Goal: Obtain resource: Download file/media

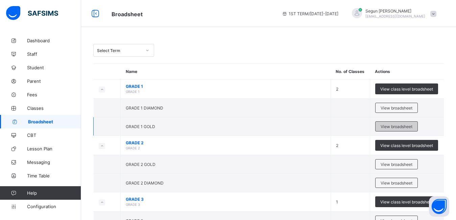
click at [387, 124] on span "View broadsheet" at bounding box center [397, 126] width 32 height 5
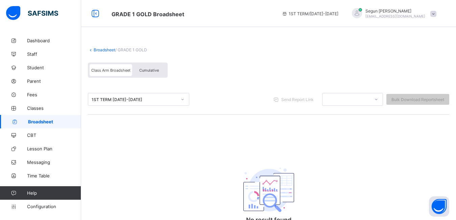
click at [150, 70] on span "Cumulative" at bounding box center [149, 70] width 20 height 5
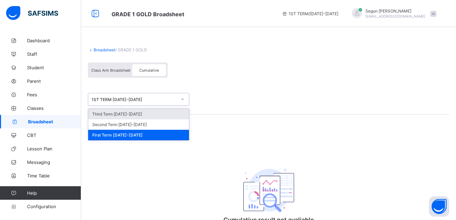
click at [151, 101] on div "1ST TERM 2024-2025" at bounding box center [134, 99] width 85 height 5
click at [152, 112] on div "Third Term 2024-2025" at bounding box center [138, 114] width 101 height 10
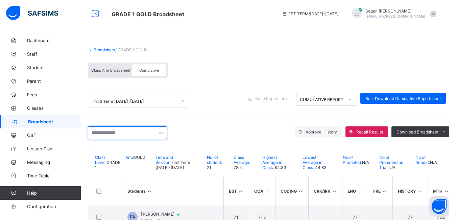
click at [144, 135] on input "text" at bounding box center [127, 133] width 79 height 13
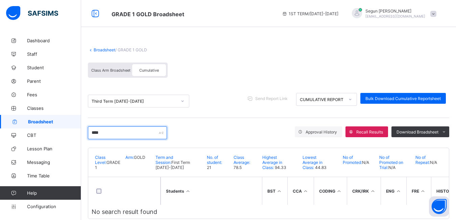
click at [135, 134] on input "****" at bounding box center [127, 133] width 79 height 13
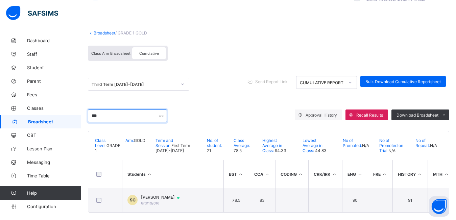
scroll to position [26, 0]
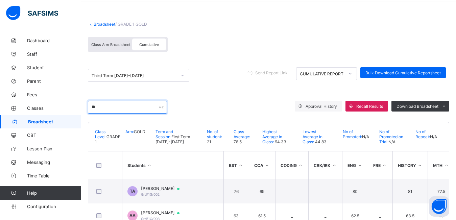
type input "*"
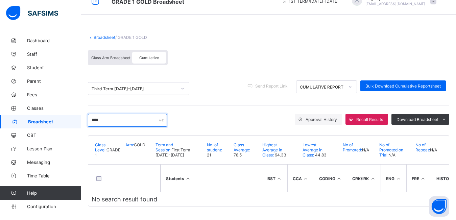
type input "*****"
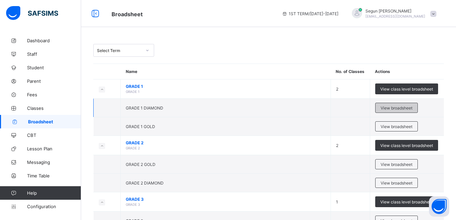
click at [389, 110] on span "View broadsheet" at bounding box center [397, 108] width 32 height 5
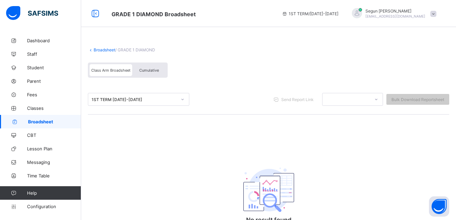
click at [140, 73] on div "Cumulative" at bounding box center [149, 70] width 34 height 12
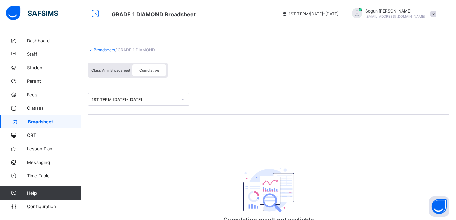
click at [125, 100] on div "1ST TERM 2024-2025" at bounding box center [134, 99] width 85 height 5
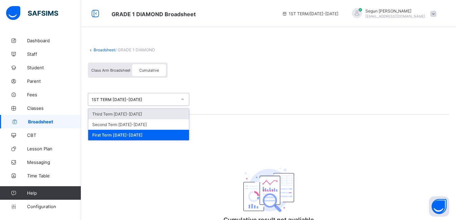
click at [129, 116] on div "Third Term 2024-2025" at bounding box center [138, 114] width 101 height 10
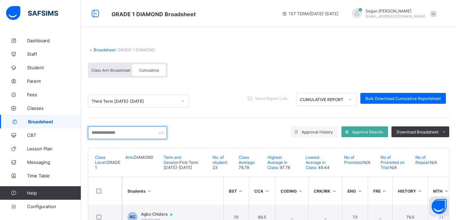
click at [119, 135] on input "text" at bounding box center [127, 133] width 79 height 13
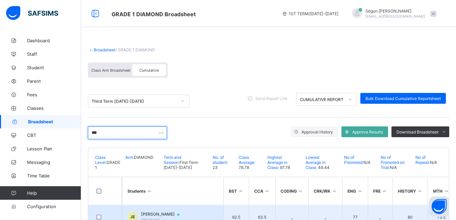
type input "***"
click at [153, 214] on span "Joshua Emezie" at bounding box center [163, 214] width 45 height 5
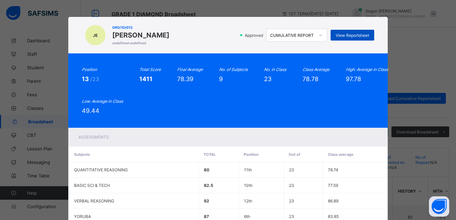
click at [344, 37] on span "View Reportsheet" at bounding box center [352, 35] width 33 height 5
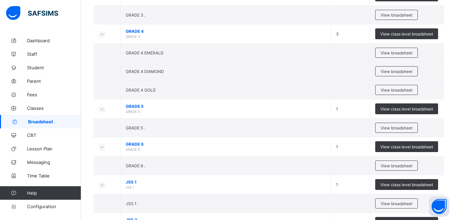
scroll to position [474, 0]
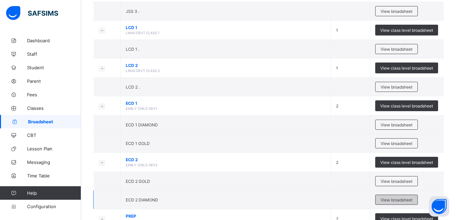
click at [385, 200] on span "View broadsheet" at bounding box center [397, 200] width 32 height 5
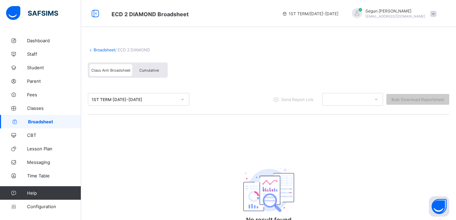
click at [146, 74] on div "Cumulative" at bounding box center [149, 70] width 34 height 12
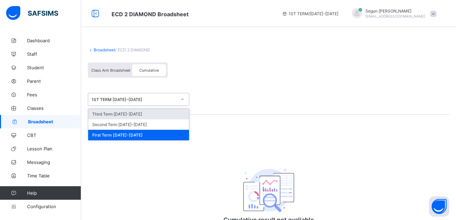
click at [111, 98] on div "1ST TERM 2024-2025" at bounding box center [134, 99] width 85 height 5
click at [116, 113] on div "Third Term 2024-2025" at bounding box center [138, 114] width 101 height 10
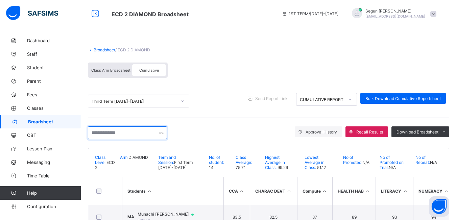
click at [117, 131] on input "text" at bounding box center [127, 133] width 79 height 13
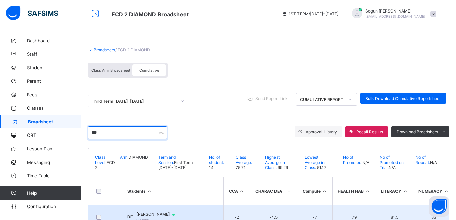
type input "***"
click at [163, 213] on span "Deborah Emezie Emezie" at bounding box center [158, 214] width 45 height 5
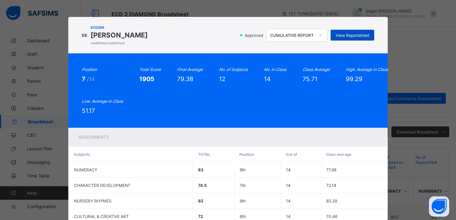
click at [363, 37] on span "View Reportsheet" at bounding box center [352, 35] width 33 height 5
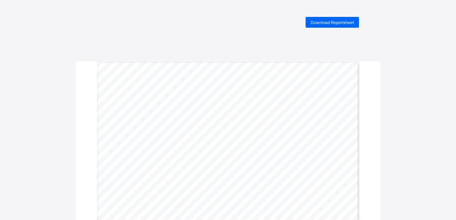
click at [329, 25] on div "Download Reportsheet" at bounding box center [332, 22] width 53 height 11
drag, startPoint x: 0, startPoint y: 0, endPoint x: 328, endPoint y: 23, distance: 329.3
click at [328, 23] on span "Download Reportsheet" at bounding box center [332, 22] width 43 height 5
